Goal: Use online tool/utility

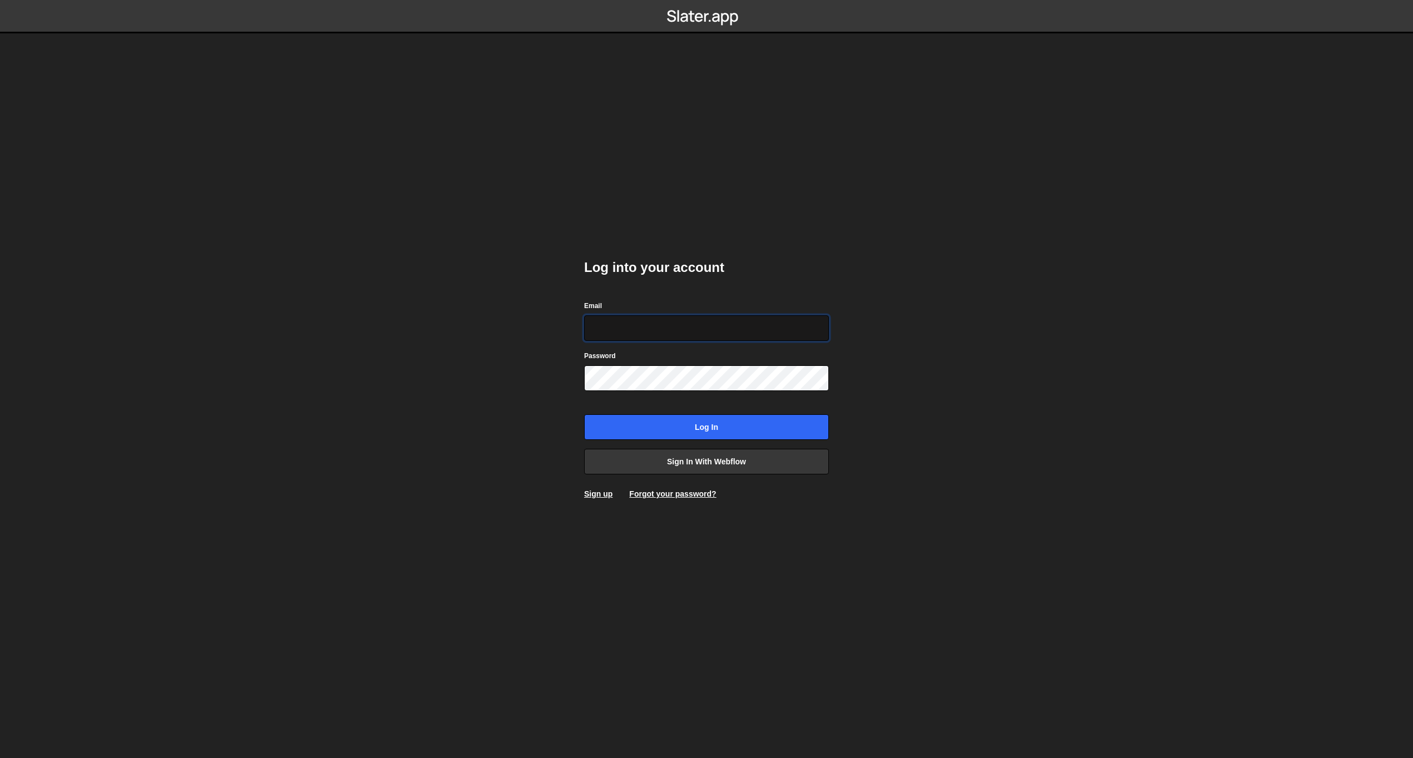
type input "[EMAIL_ADDRESS][DOMAIN_NAME]"
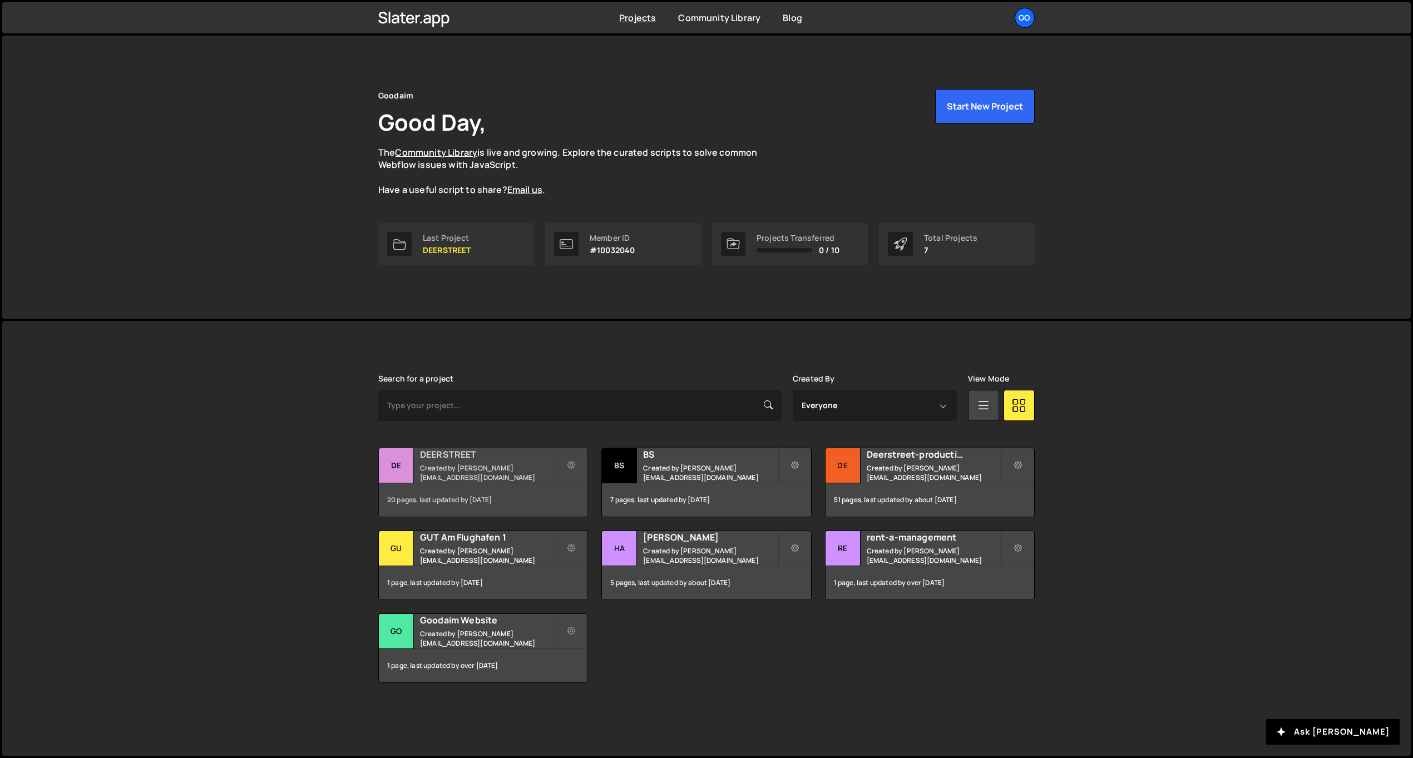
click at [468, 460] on h2 "DEERSTREET" at bounding box center [487, 454] width 134 height 12
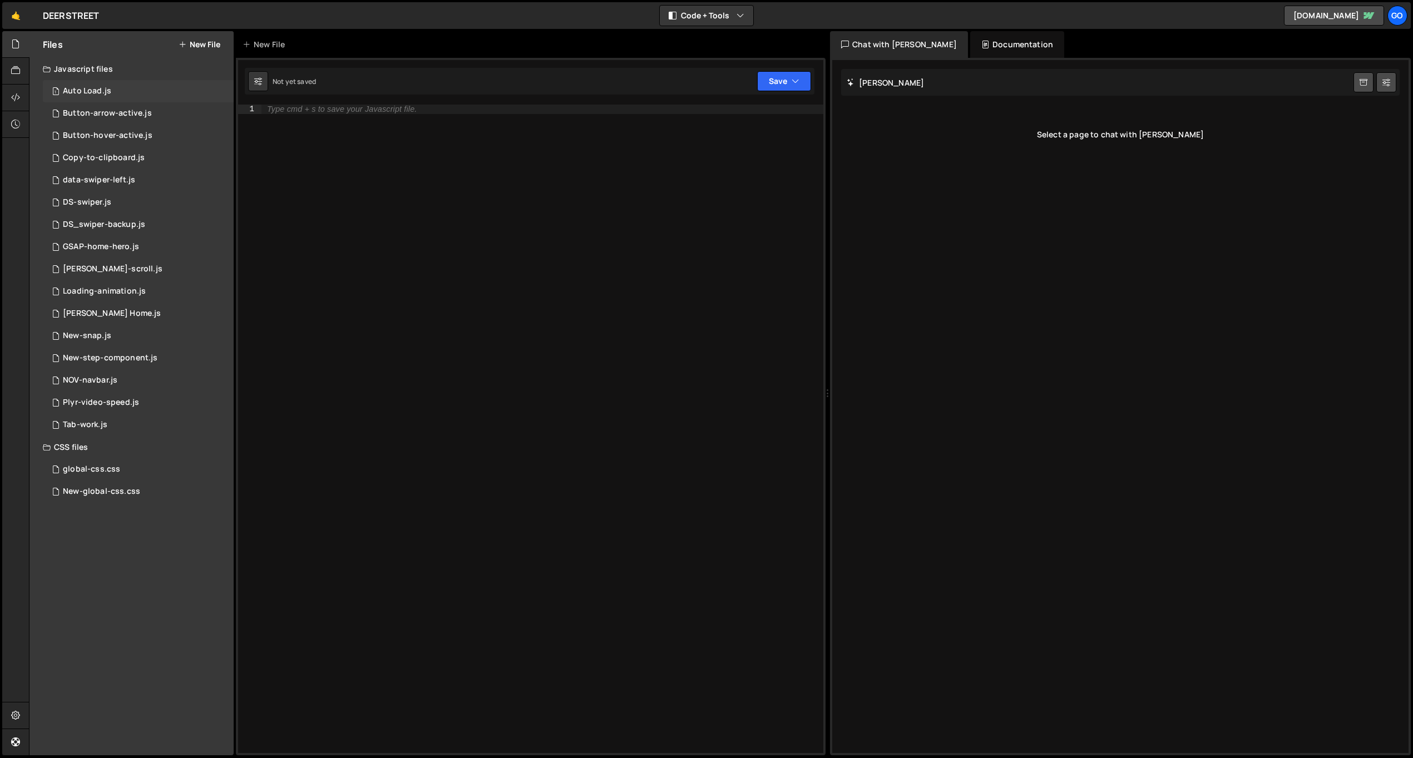
click at [113, 86] on div "1 Auto Load.js 0" at bounding box center [138, 91] width 191 height 22
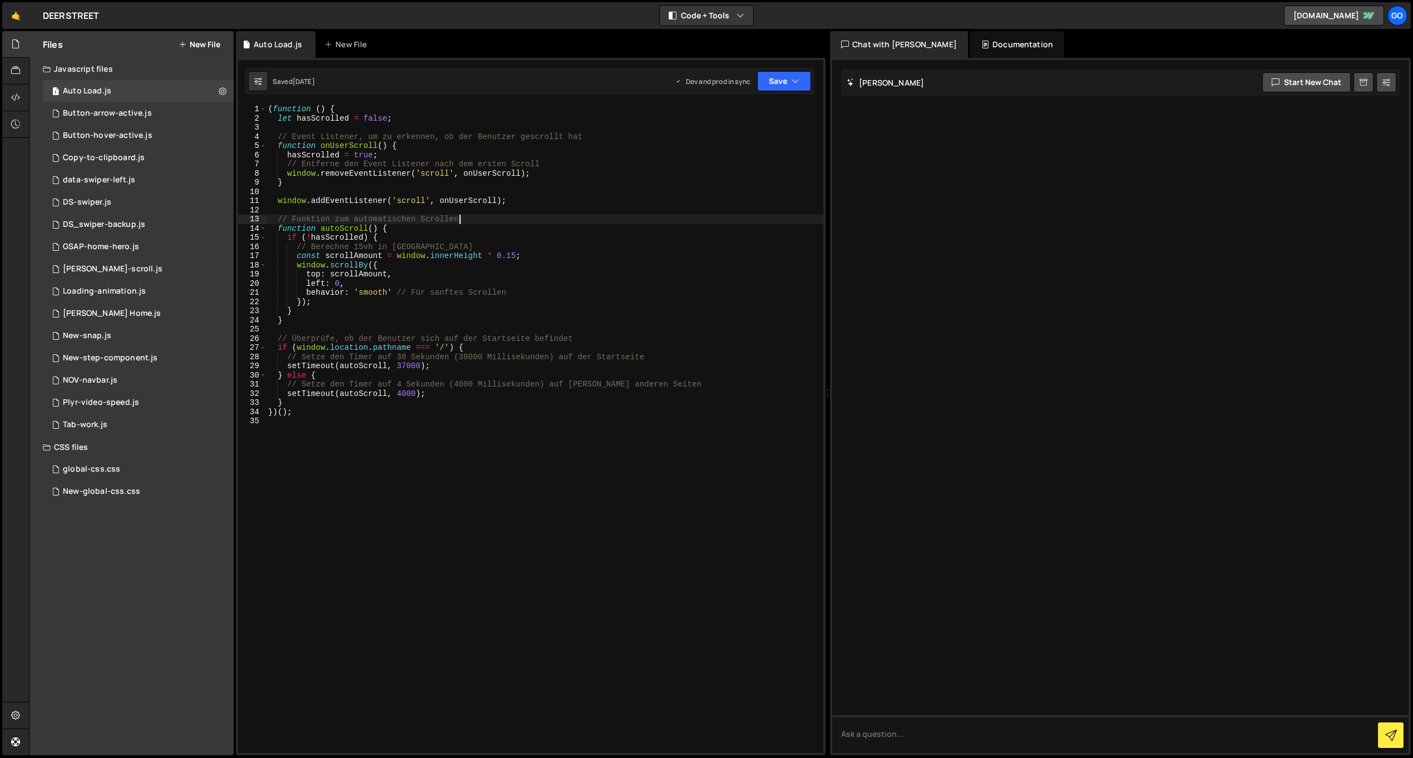
click at [558, 219] on div "( function ( ) { let hasScrolled = false ; // Event Listener, um zu erkennen, o…" at bounding box center [544, 438] width 557 height 667
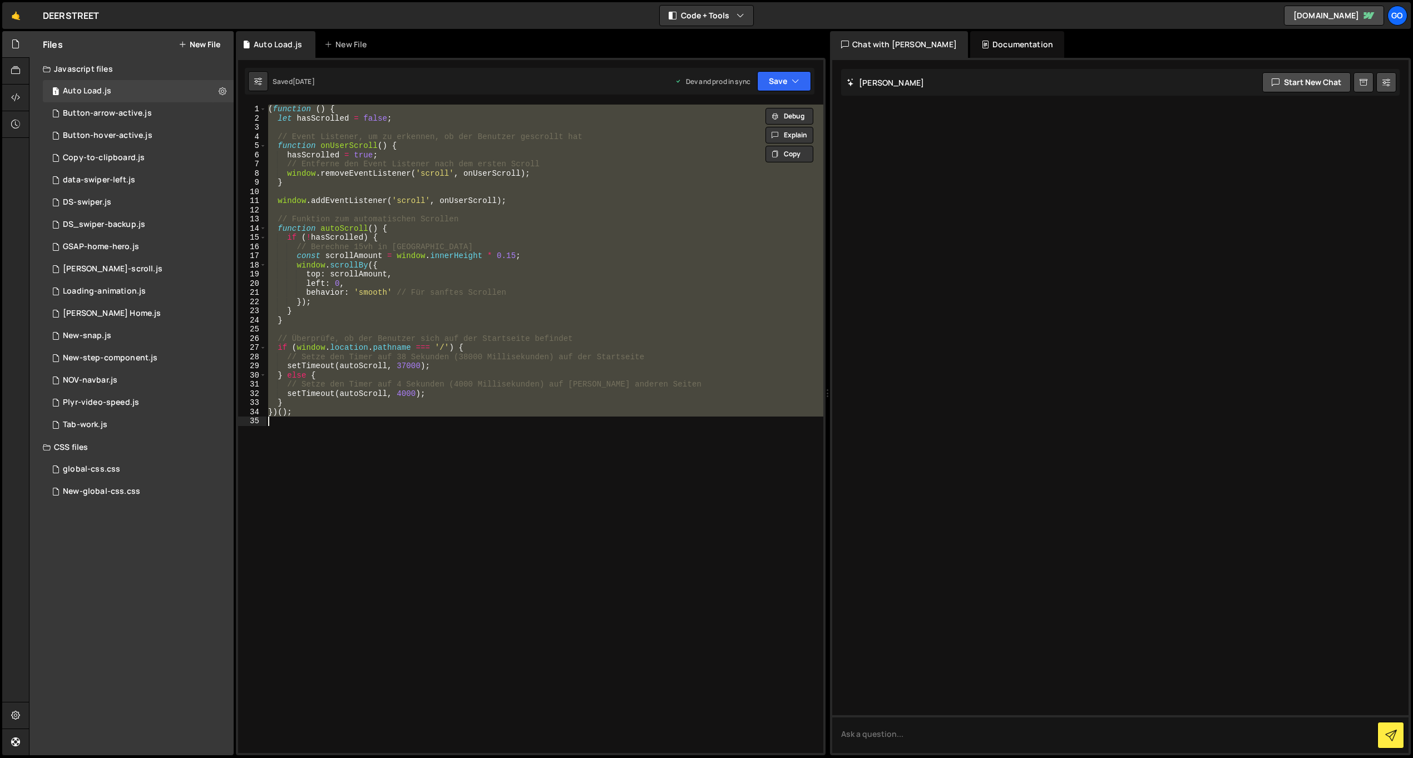
click at [581, 227] on div "( function ( ) { let hasScrolled = false ; // Event Listener, um zu erkennen, o…" at bounding box center [544, 429] width 557 height 648
type textarea "function autoScroll() {"
